Goal: Information Seeking & Learning: Learn about a topic

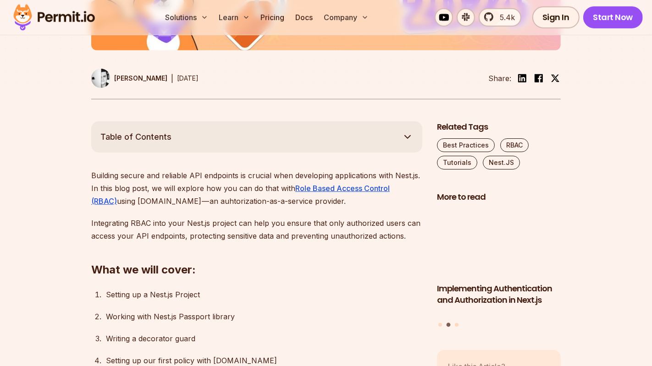
scroll to position [515, 0]
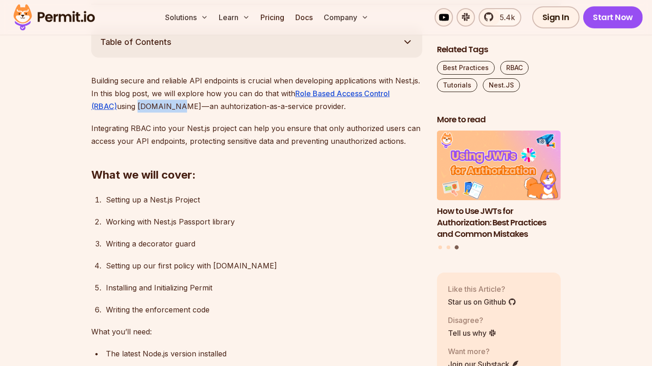
drag, startPoint x: 142, startPoint y: 107, endPoint x: 111, endPoint y: 107, distance: 30.7
click at [111, 107] on p "Building secure and reliable API endpoints is crucial when developing applicati…" at bounding box center [256, 93] width 331 height 39
copy p "Permit.io"
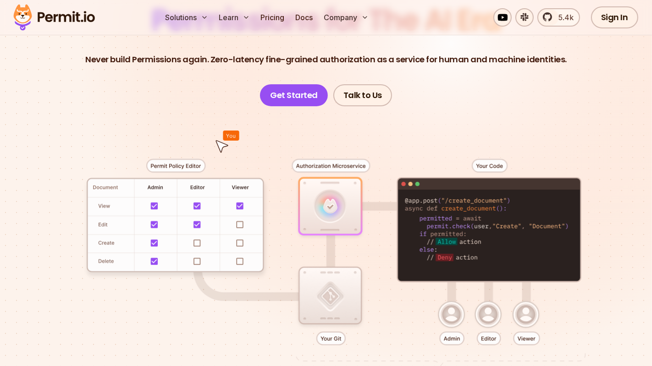
scroll to position [226, 0]
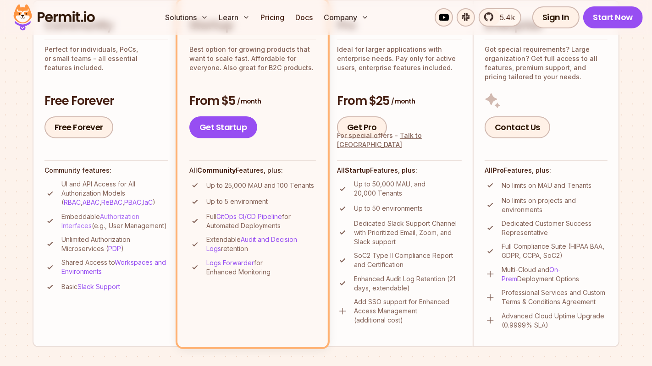
scroll to position [246, 0]
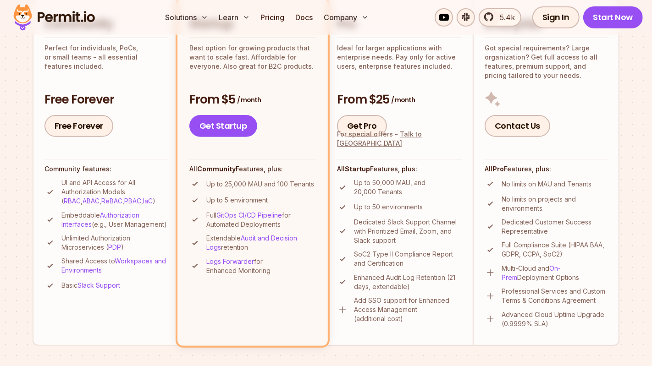
drag, startPoint x: 57, startPoint y: 213, endPoint x: 122, endPoint y: 231, distance: 67.5
click at [122, 229] on li "Embeddable Authorization Interfaces (e.g., User Management)" at bounding box center [106, 220] width 124 height 18
click at [122, 229] on p "Embeddable Authorization Interfaces (e.g., User Management)" at bounding box center [114, 220] width 107 height 18
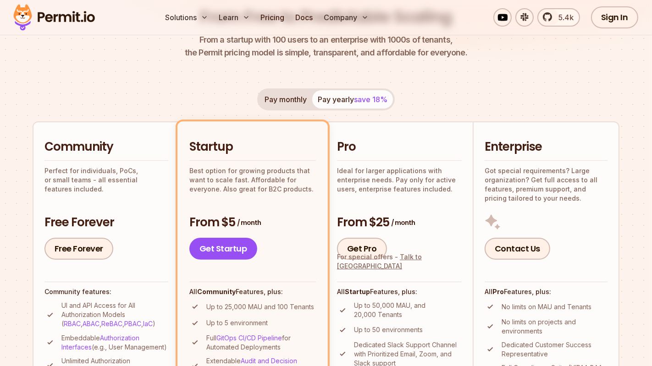
scroll to position [66, 0]
